Goal: Download file/media

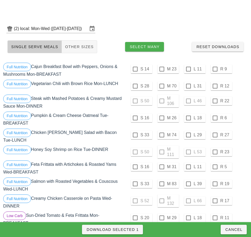
scroll to position [152, 0]
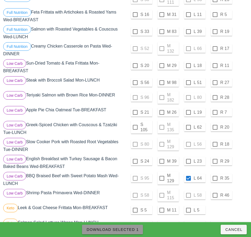
click at [132, 229] on span "Download Selected 1" at bounding box center [112, 229] width 52 height 4
checkbox input "false"
click at [163, 142] on div "S 80 M 129 L 56 R 18" at bounding box center [186, 144] width 121 height 13
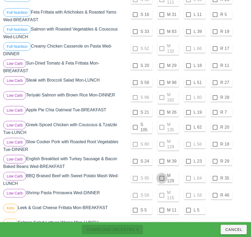
click at [162, 176] on div at bounding box center [161, 178] width 9 height 9
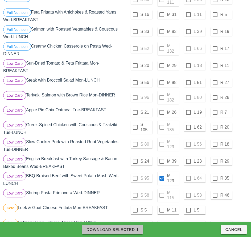
click at [132, 227] on span "Download Selected 1" at bounding box center [112, 229] width 52 height 4
checkbox input "false"
click at [115, 127] on div "Low Carb Greek-Spiced Chicken with Couscous & Tzatziki Tue-LUNCH" at bounding box center [63, 128] width 123 height 17
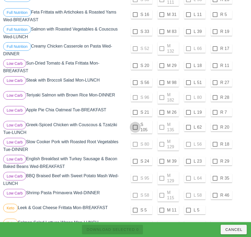
click at [135, 125] on div at bounding box center [134, 127] width 9 height 9
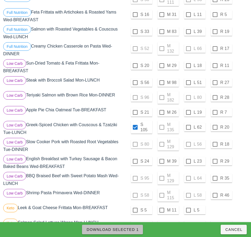
click at [128, 230] on span "Download Selected 1" at bounding box center [112, 229] width 52 height 4
checkbox input "false"
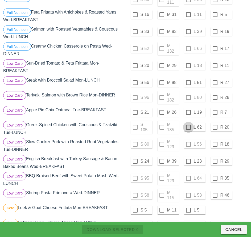
click at [188, 125] on div at bounding box center [188, 127] width 9 height 9
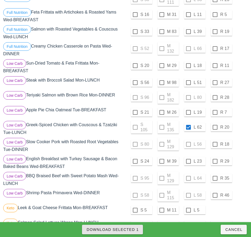
click at [134, 231] on span "Download Selected 1" at bounding box center [112, 229] width 52 height 4
checkbox input "false"
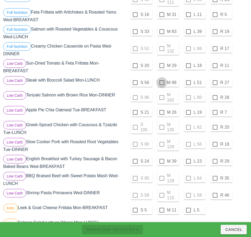
click at [161, 81] on div at bounding box center [161, 82] width 9 height 9
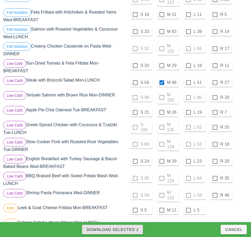
click at [129, 229] on span "Download Selected 1" at bounding box center [112, 229] width 52 height 4
checkbox input "false"
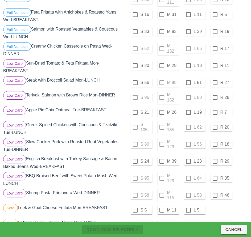
click at [121, 71] on div "Low Carb Sun-Dried Tomato & Feta Frittata Mon-BREAKFAST" at bounding box center [63, 66] width 123 height 17
click at [135, 81] on div at bounding box center [134, 82] width 9 height 9
click at [133, 230] on span "Download Selected 1" at bounding box center [112, 229] width 52 height 4
checkbox input "false"
click at [188, 81] on div at bounding box center [188, 82] width 9 height 9
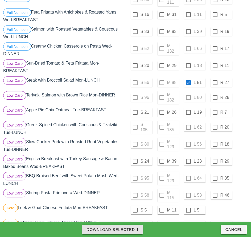
click at [129, 230] on span "Download Selected 1" at bounding box center [112, 229] width 52 height 4
checkbox input "false"
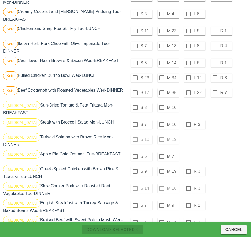
scroll to position [396, 0]
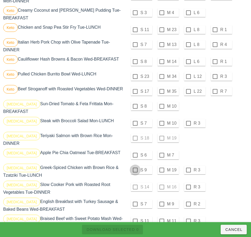
click at [135, 104] on div at bounding box center [134, 106] width 9 height 9
click at [135, 119] on div at bounding box center [134, 123] width 9 height 9
click at [135, 151] on div at bounding box center [134, 155] width 9 height 9
click at [134, 166] on div at bounding box center [134, 170] width 9 height 9
checkbox input "true"
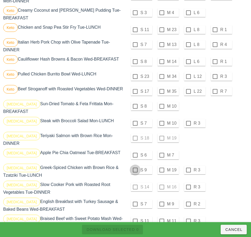
checkbox input "true"
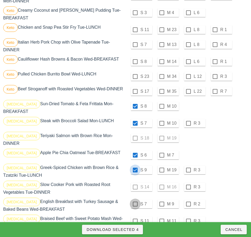
click at [135, 200] on div at bounding box center [134, 204] width 9 height 9
click at [135, 217] on div at bounding box center [134, 221] width 9 height 9
checkbox input "true"
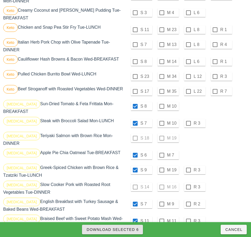
click at [136, 227] on button "Download Selected 6" at bounding box center [112, 230] width 61 height 10
checkbox input "false"
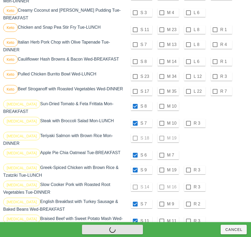
checkbox input "false"
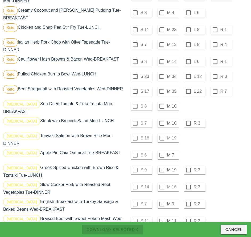
click at [162, 104] on div at bounding box center [161, 106] width 9 height 9
click at [161, 120] on div at bounding box center [161, 123] width 9 height 9
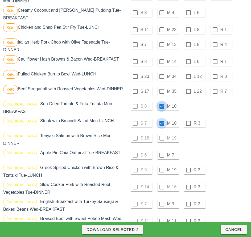
checkbox input "true"
click at [161, 151] on div at bounding box center [161, 155] width 9 height 9
click at [161, 166] on div at bounding box center [161, 170] width 9 height 9
checkbox input "true"
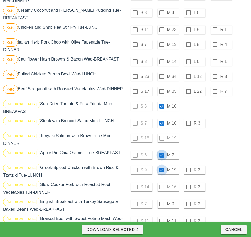
checkbox input "true"
click at [164, 181] on div "S 14 M 16 R 3" at bounding box center [186, 187] width 121 height 13
click at [162, 200] on div at bounding box center [161, 204] width 9 height 9
checkbox input "true"
click at [161, 217] on div at bounding box center [161, 221] width 9 height 9
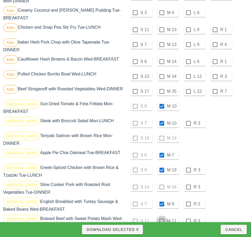
checkbox input "true"
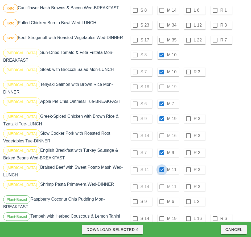
scroll to position [448, 0]
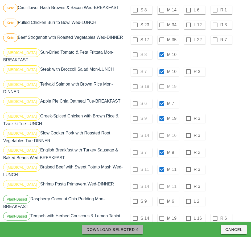
click at [134, 230] on span "Download Selected 6" at bounding box center [112, 229] width 52 height 4
checkbox input "false"
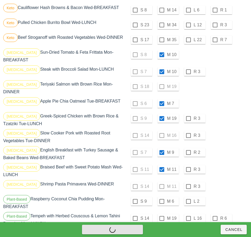
checkbox input "false"
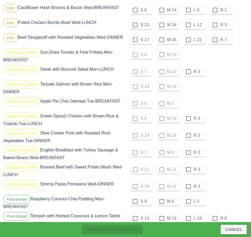
click at [123, 88] on div "[MEDICAL_DATA] Teriyaki Salmon with Brown Rice Mon-DINNER" at bounding box center [63, 87] width 123 height 17
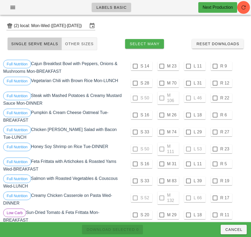
scroll to position [2, 0]
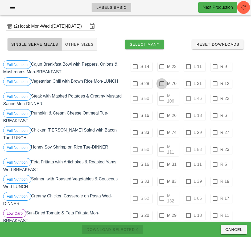
click at [161, 84] on div at bounding box center [161, 83] width 9 height 9
checkbox input "true"
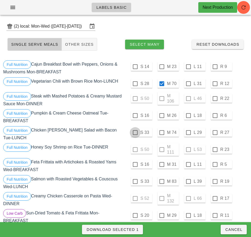
click at [135, 133] on div at bounding box center [134, 132] width 9 height 9
checkbox input "true"
click at [135, 179] on div at bounding box center [134, 181] width 9 height 9
checkbox input "true"
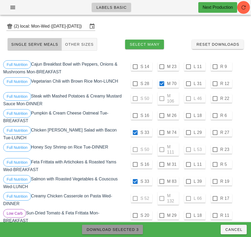
click at [128, 228] on span "Download Selected 3" at bounding box center [112, 229] width 52 height 4
checkbox input "false"
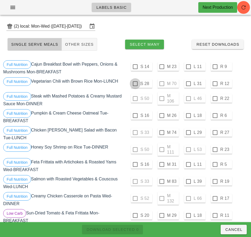
click at [139, 84] on div at bounding box center [134, 83] width 9 height 9
checkbox input "true"
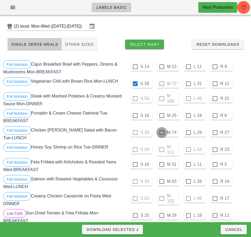
click at [161, 133] on div at bounding box center [161, 132] width 9 height 9
checkbox input "true"
click at [188, 179] on div at bounding box center [188, 181] width 9 height 9
checkbox input "true"
click at [124, 231] on span "Download Selected 3" at bounding box center [112, 229] width 52 height 4
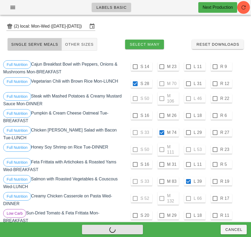
checkbox input "false"
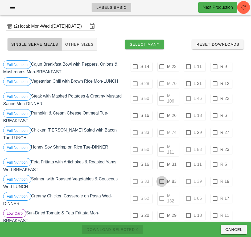
click at [161, 180] on div at bounding box center [161, 181] width 9 height 9
checkbox input "true"
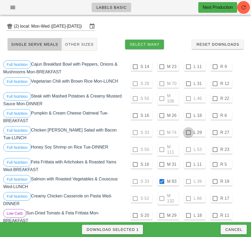
click at [188, 133] on div at bounding box center [188, 132] width 9 height 9
checkbox input "true"
click at [188, 84] on div at bounding box center [188, 83] width 9 height 9
click at [130, 229] on span "Download Selected 3" at bounding box center [112, 229] width 52 height 4
checkbox input "false"
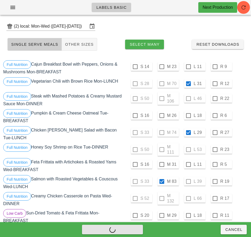
checkbox input "false"
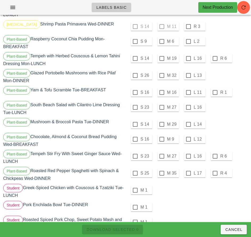
scroll to position [608, 0]
click at [136, 71] on div at bounding box center [134, 75] width 9 height 9
checkbox input "true"
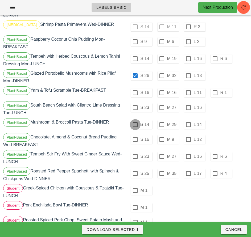
click at [135, 120] on div at bounding box center [134, 124] width 9 height 9
checkbox input "true"
click at [136, 169] on div at bounding box center [134, 173] width 9 height 9
checkbox input "true"
click at [132, 229] on span "Download Selected 3" at bounding box center [112, 229] width 52 height 4
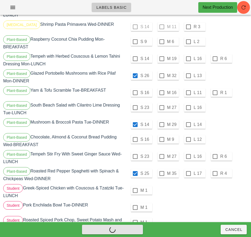
checkbox input "false"
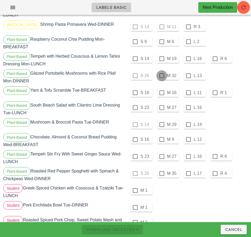
click at [161, 71] on div at bounding box center [161, 75] width 9 height 9
checkbox input "true"
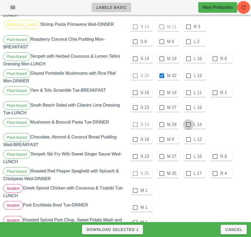
click at [188, 120] on div at bounding box center [188, 124] width 9 height 9
checkbox input "true"
click at [161, 169] on div at bounding box center [161, 173] width 9 height 9
checkbox input "true"
click at [129, 231] on span "Download Selected 3" at bounding box center [112, 229] width 52 height 4
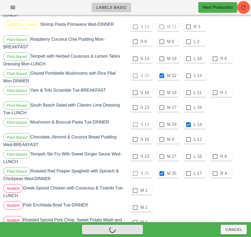
checkbox input "false"
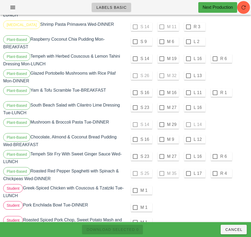
scroll to position [607, 0]
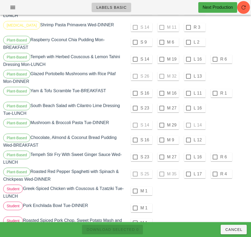
click at [188, 72] on div at bounding box center [188, 76] width 9 height 9
checkbox input "true"
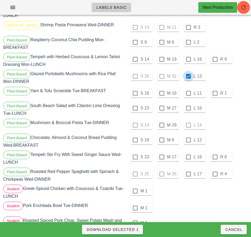
click at [161, 121] on div at bounding box center [161, 125] width 9 height 9
checkbox input "true"
click at [188, 170] on div at bounding box center [188, 174] width 9 height 9
checkbox input "true"
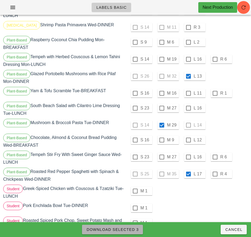
click at [135, 229] on span "Download Selected 3" at bounding box center [112, 229] width 52 height 4
checkbox input "false"
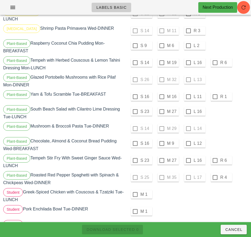
scroll to position [603, 0]
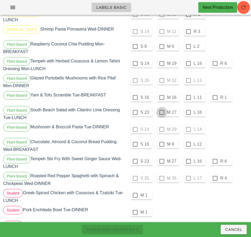
click at [161, 108] on div at bounding box center [161, 112] width 9 height 9
checkbox input "true"
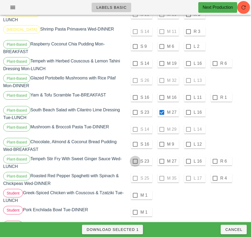
click at [136, 157] on div at bounding box center [134, 161] width 9 height 9
checkbox input "true"
click at [130, 229] on span "Download Selected 2" at bounding box center [112, 229] width 52 height 4
checkbox input "false"
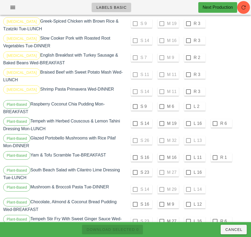
scroll to position [543, 0]
click at [135, 102] on div at bounding box center [134, 106] width 9 height 9
click at [135, 119] on div at bounding box center [134, 123] width 9 height 9
checkbox input "true"
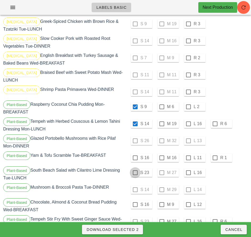
click at [135, 153] on div at bounding box center [134, 157] width 9 height 9
click at [134, 168] on div at bounding box center [134, 172] width 9 height 9
checkbox input "true"
click at [135, 200] on div at bounding box center [134, 204] width 9 height 9
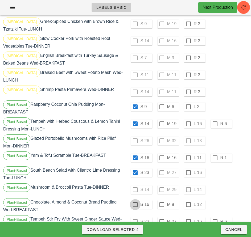
checkbox input "true"
click at [134, 183] on div "S 14 M 29 L 14" at bounding box center [186, 189] width 121 height 13
click at [136, 183] on div "S 14 M 29 L 14" at bounding box center [186, 189] width 121 height 13
click at [162, 183] on div "S 14 M 29 L 14" at bounding box center [186, 189] width 121 height 13
click at [191, 183] on div "S 14 M 29 L 14" at bounding box center [186, 189] width 121 height 13
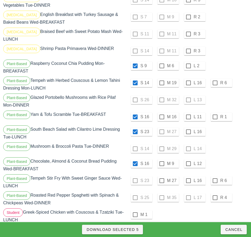
scroll to position [584, 0]
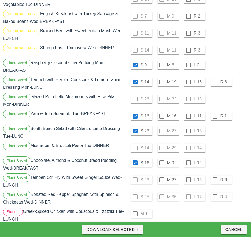
click at [134, 174] on div "S 23 M 27 L 16 R 6" at bounding box center [186, 180] width 121 height 13
click at [133, 230] on span "Download Selected 5" at bounding box center [112, 229] width 52 height 4
checkbox input "false"
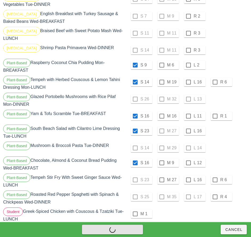
checkbox input "false"
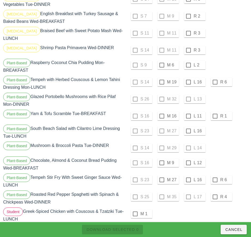
click at [188, 61] on div at bounding box center [188, 65] width 9 height 9
checkbox input "true"
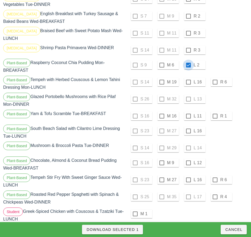
click at [188, 78] on div at bounding box center [188, 82] width 9 height 9
checkbox input "true"
click at [189, 112] on div at bounding box center [188, 116] width 9 height 9
checkbox input "true"
click at [188, 126] on div at bounding box center [188, 130] width 9 height 9
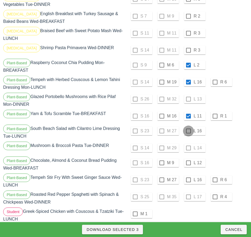
checkbox input "true"
click at [188, 158] on div at bounding box center [188, 162] width 9 height 9
checkbox input "true"
click at [188, 175] on div at bounding box center [188, 179] width 9 height 9
checkbox input "true"
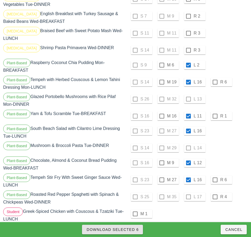
click at [131, 230] on span "Download Selected 6" at bounding box center [112, 229] width 52 height 4
checkbox input "false"
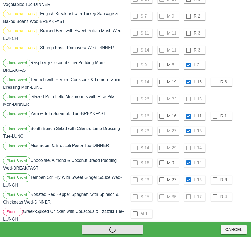
checkbox input "false"
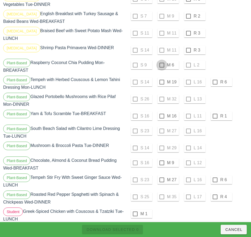
click at [161, 61] on div at bounding box center [161, 65] width 9 height 9
checkbox input "true"
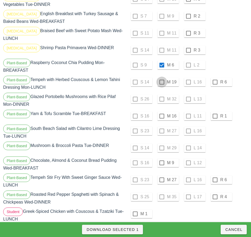
click at [162, 78] on div at bounding box center [161, 82] width 9 height 9
checkbox input "true"
click at [161, 112] on div at bounding box center [161, 116] width 9 height 9
checkbox input "true"
click at [161, 158] on div at bounding box center [161, 162] width 9 height 9
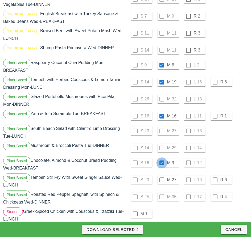
checkbox input "true"
click at [161, 175] on div at bounding box center [161, 179] width 9 height 9
checkbox input "true"
click at [133, 231] on span "Download Selected 5" at bounding box center [112, 229] width 52 height 4
checkbox input "false"
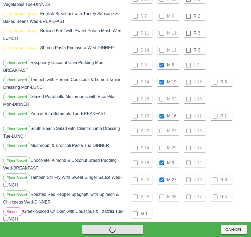
checkbox input "false"
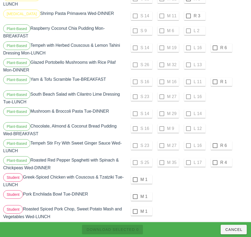
scroll to position [635, 0]
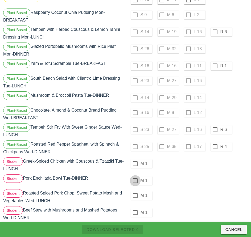
click at [135, 159] on div at bounding box center [134, 163] width 9 height 9
click at [135, 176] on div at bounding box center [134, 180] width 9 height 9
checkbox input "true"
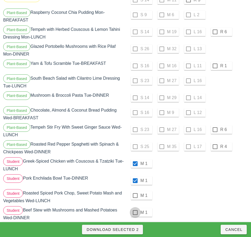
click at [135, 191] on div at bounding box center [134, 195] width 9 height 9
click at [135, 208] on div at bounding box center [134, 212] width 9 height 9
checkbox input "true"
click at [128, 230] on span "Download Selected 4" at bounding box center [112, 229] width 52 height 4
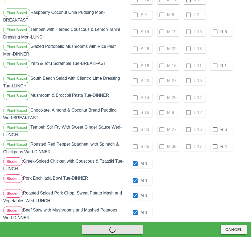
checkbox input "false"
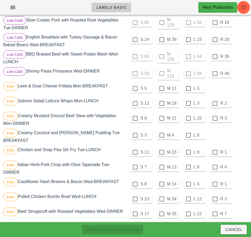
scroll to position [273, 0]
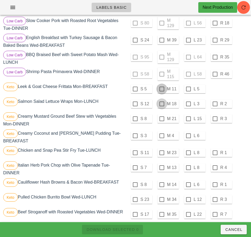
click at [161, 88] on div at bounding box center [161, 89] width 9 height 9
click at [161, 102] on div at bounding box center [161, 103] width 9 height 9
checkbox input "true"
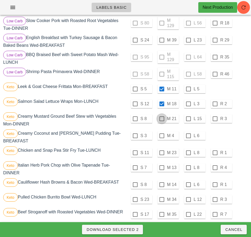
click at [161, 117] on div at bounding box center [161, 118] width 9 height 9
checkbox input "true"
click at [161, 134] on div at bounding box center [161, 135] width 9 height 9
checkbox input "true"
click at [166, 150] on div "M 23" at bounding box center [167, 153] width 19 height 6
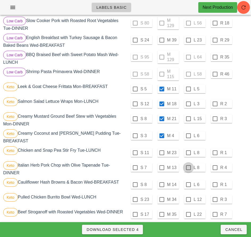
click at [161, 151] on div at bounding box center [161, 152] width 9 height 9
click at [188, 166] on div at bounding box center [188, 167] width 9 height 9
checkbox input "false"
checkbox input "true"
click at [161, 150] on div at bounding box center [161, 152] width 9 height 9
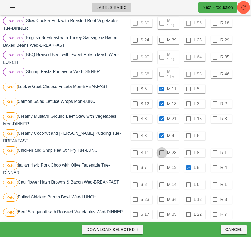
checkbox input "true"
click at [188, 183] on div at bounding box center [188, 184] width 9 height 9
checkbox input "true"
click at [188, 197] on div at bounding box center [188, 199] width 9 height 9
checkbox input "true"
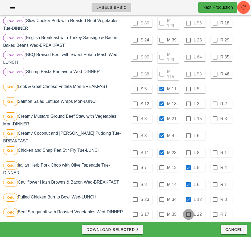
click at [188, 212] on div at bounding box center [188, 214] width 9 height 9
checkbox input "true"
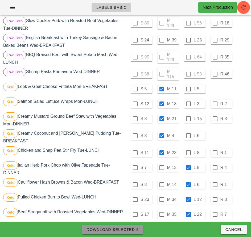
click at [126, 230] on span "Download Selected 9" at bounding box center [112, 229] width 52 height 4
checkbox input "false"
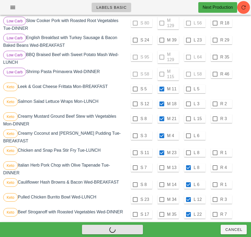
checkbox input "false"
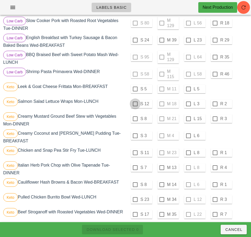
click at [135, 87] on div at bounding box center [134, 89] width 9 height 9
click at [135, 102] on div at bounding box center [134, 103] width 9 height 9
checkbox input "true"
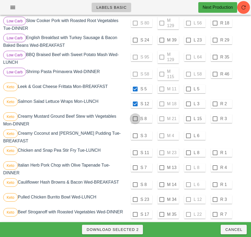
click at [136, 116] on div at bounding box center [134, 118] width 9 height 9
checkbox input "true"
click at [135, 134] on div at bounding box center [134, 135] width 9 height 9
checkbox input "true"
click at [135, 151] on div at bounding box center [134, 152] width 9 height 9
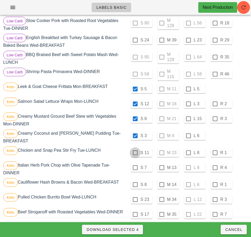
checkbox input "true"
click at [135, 166] on div at bounding box center [134, 167] width 9 height 9
checkbox input "true"
click at [134, 182] on div at bounding box center [134, 184] width 9 height 9
checkbox input "true"
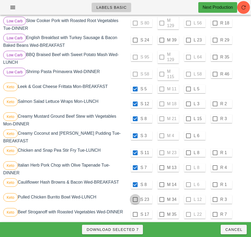
click at [135, 197] on div at bounding box center [134, 199] width 9 height 9
checkbox input "true"
click at [135, 212] on div at bounding box center [134, 214] width 9 height 9
checkbox input "true"
click at [134, 230] on span "Download Selected 9" at bounding box center [112, 229] width 52 height 4
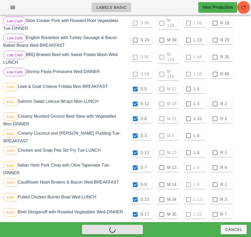
checkbox input "false"
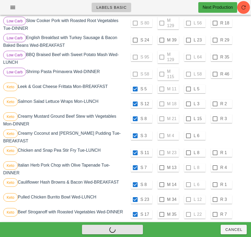
checkbox input "false"
